Goal: Book appointment/travel/reservation

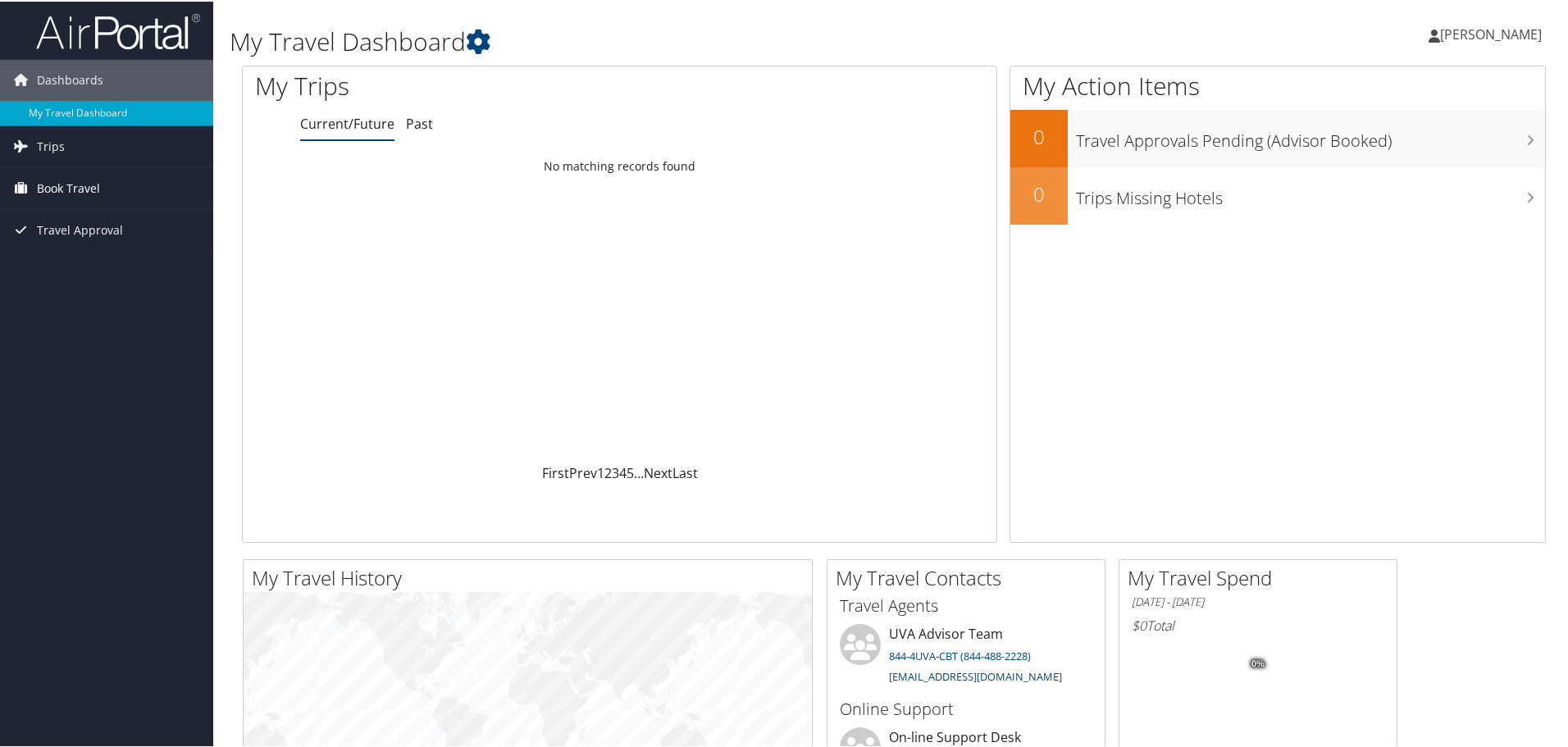
click at [128, 182] on link "Book Travel" at bounding box center [106, 187] width 213 height 41
click at [91, 270] on link "Book/Manage Online Trips" at bounding box center [106, 269] width 213 height 25
